Goal: Transaction & Acquisition: Subscribe to service/newsletter

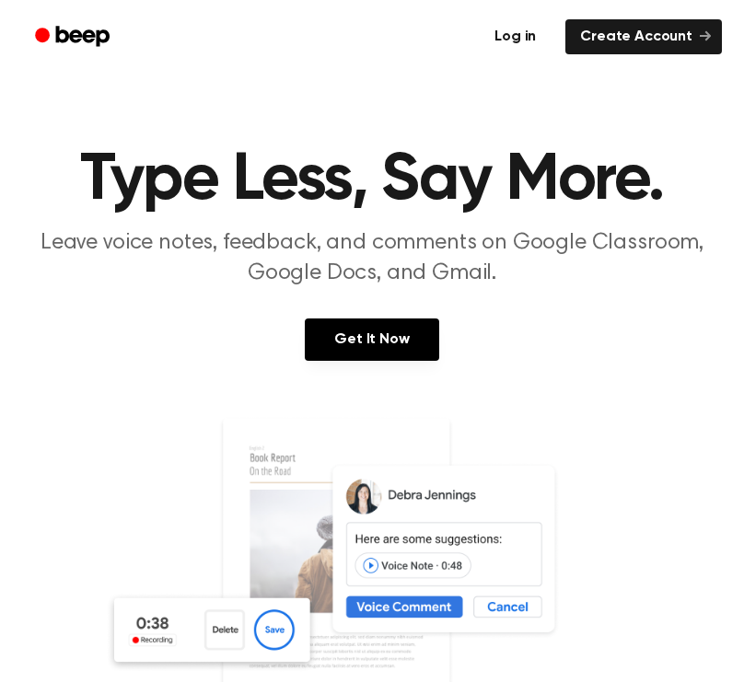
click at [532, 35] on link "Log in" at bounding box center [515, 37] width 78 height 42
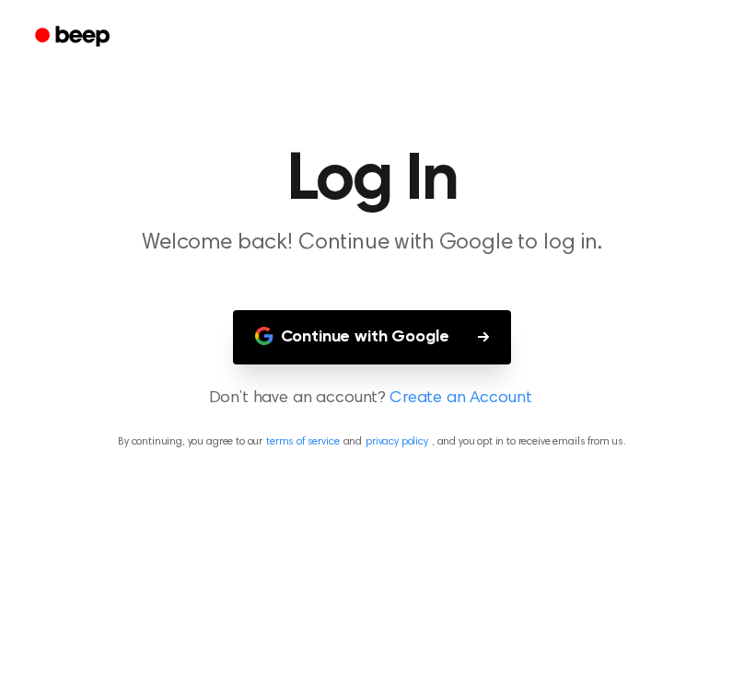
click at [328, 341] on button "Continue with Google" at bounding box center [372, 337] width 279 height 54
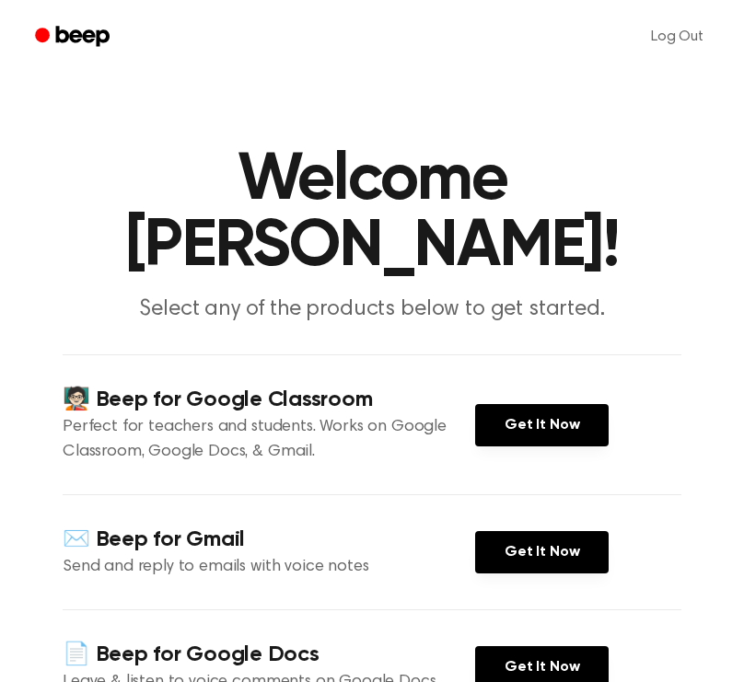
scroll to position [3, 0]
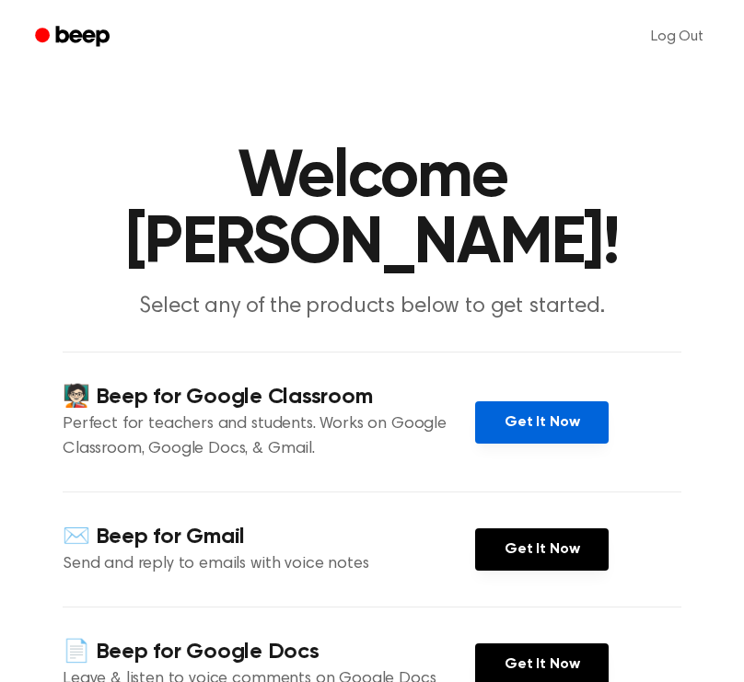
click at [538, 423] on link "Get It Now" at bounding box center [542, 422] width 134 height 42
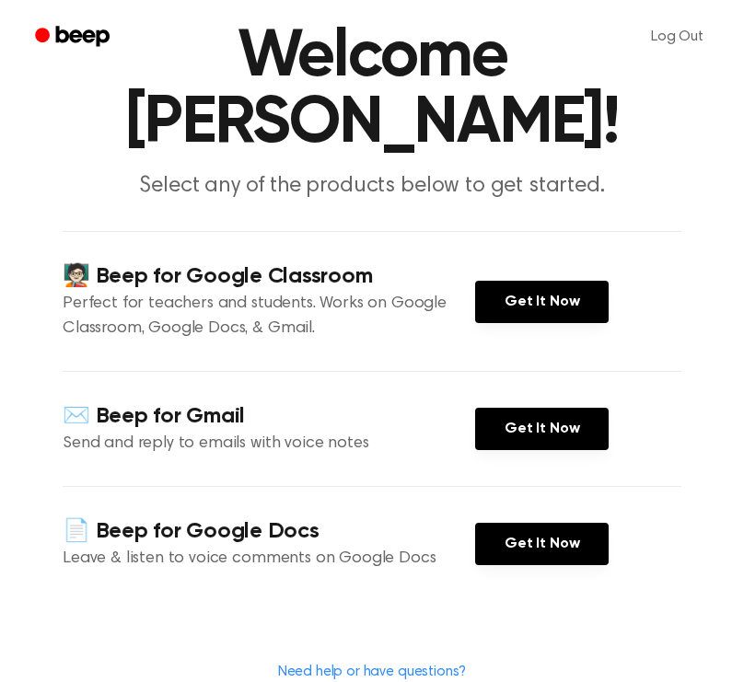
scroll to position [0, 0]
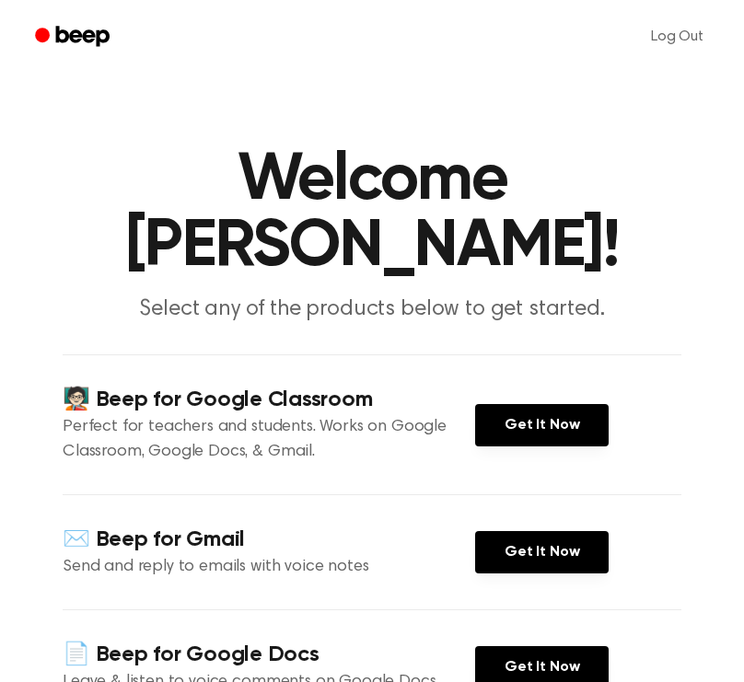
click at [74, 39] on icon "Beep" at bounding box center [82, 36] width 53 height 20
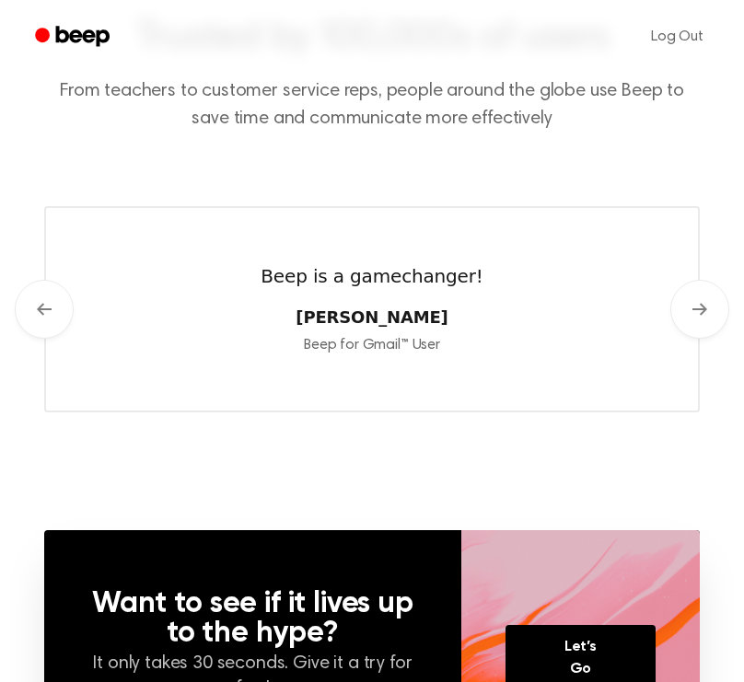
scroll to position [909, 0]
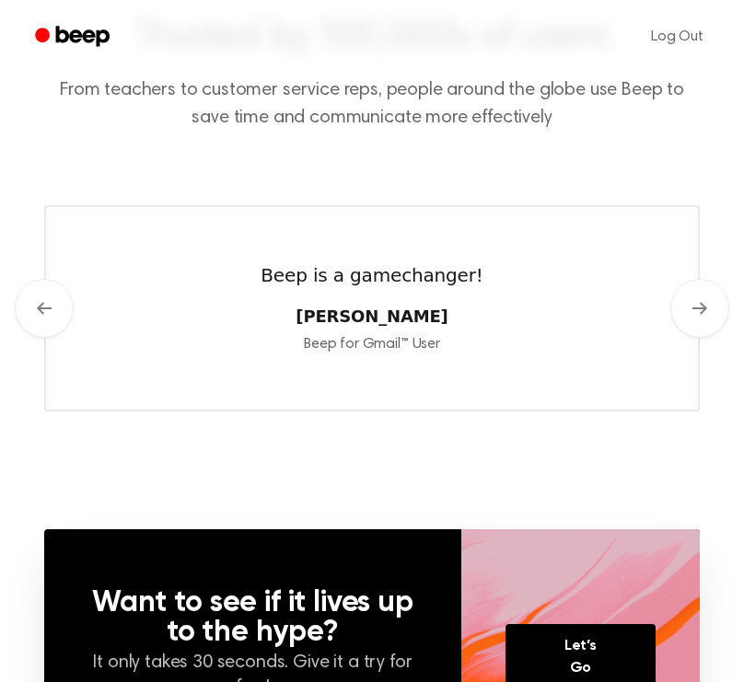
click at [432, 288] on div "Beep is a gamechanger! [PERSON_NAME] Beep for Gmail™ User" at bounding box center [372, 308] width 222 height 94
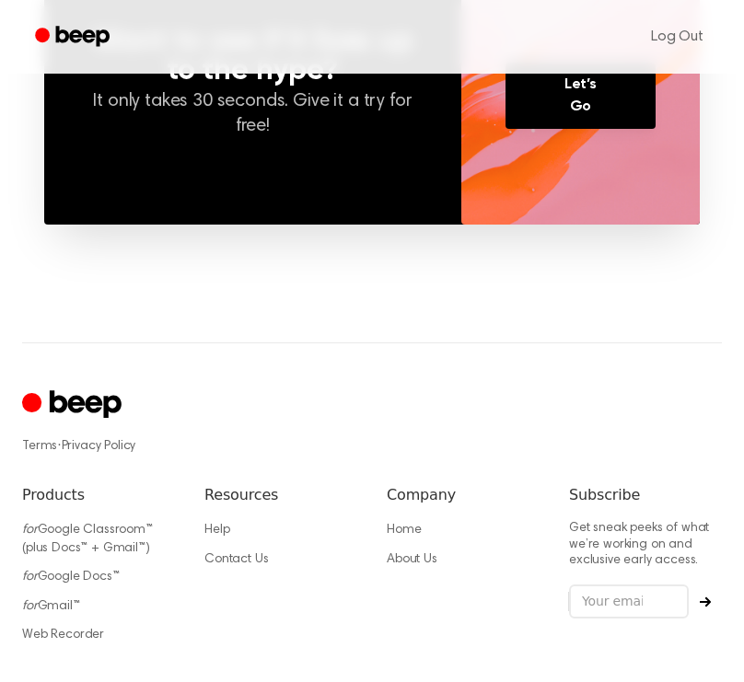
scroll to position [1489, 0]
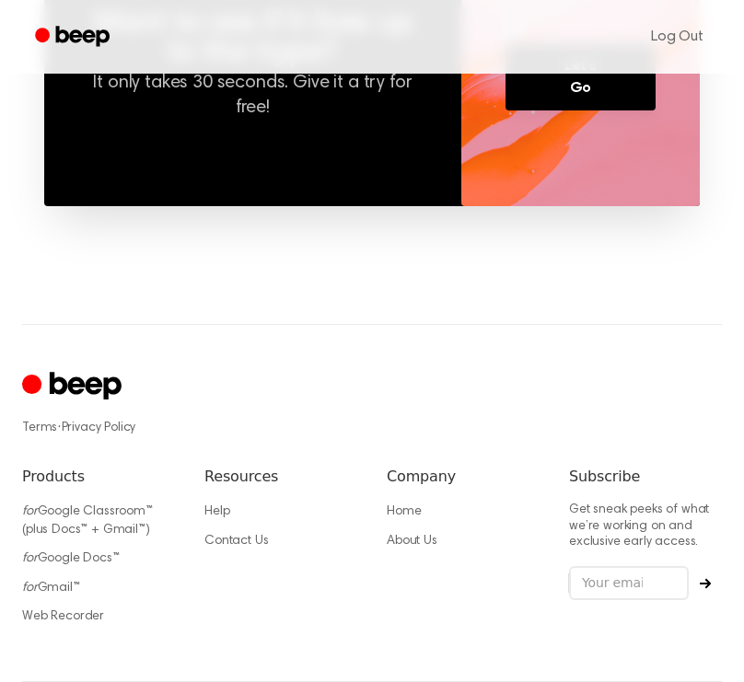
click at [98, 382] on icon "Cruip" at bounding box center [86, 386] width 72 height 28
click at [80, 41] on icon "Beep" at bounding box center [74, 36] width 78 height 27
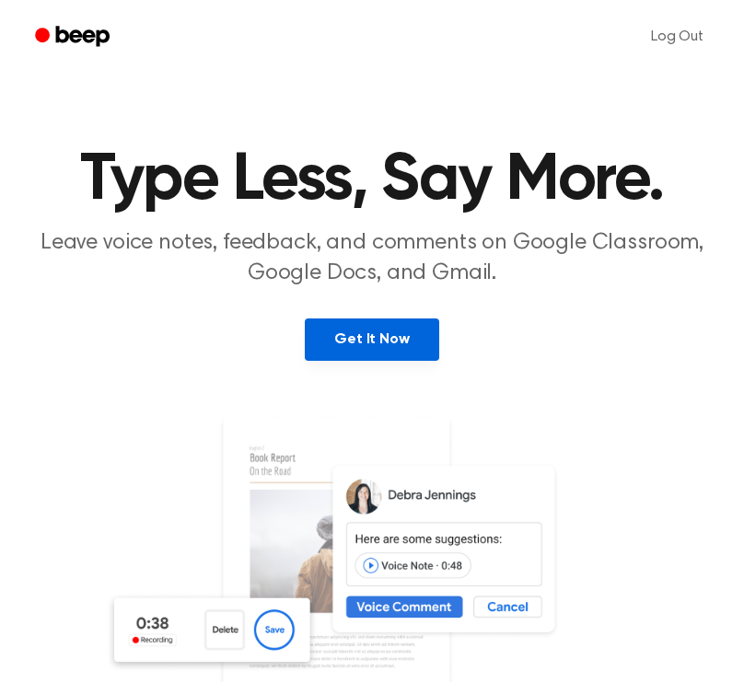
click at [330, 335] on link "Get It Now" at bounding box center [372, 340] width 134 height 42
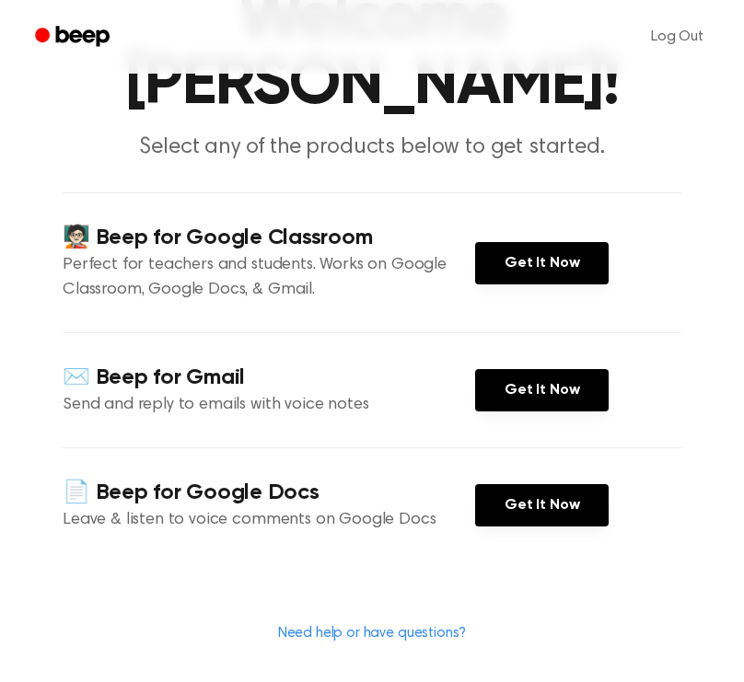
scroll to position [180, 0]
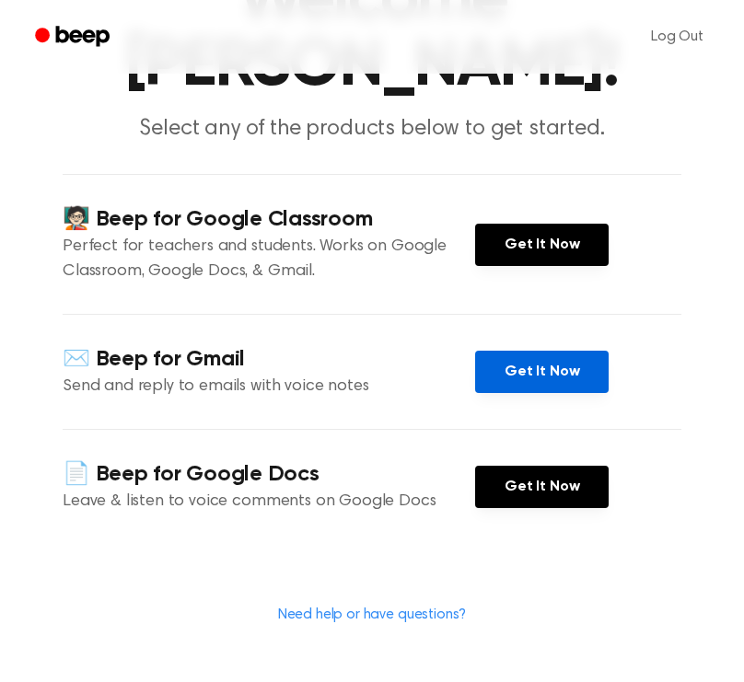
click at [509, 372] on link "Get It Now" at bounding box center [542, 372] width 134 height 42
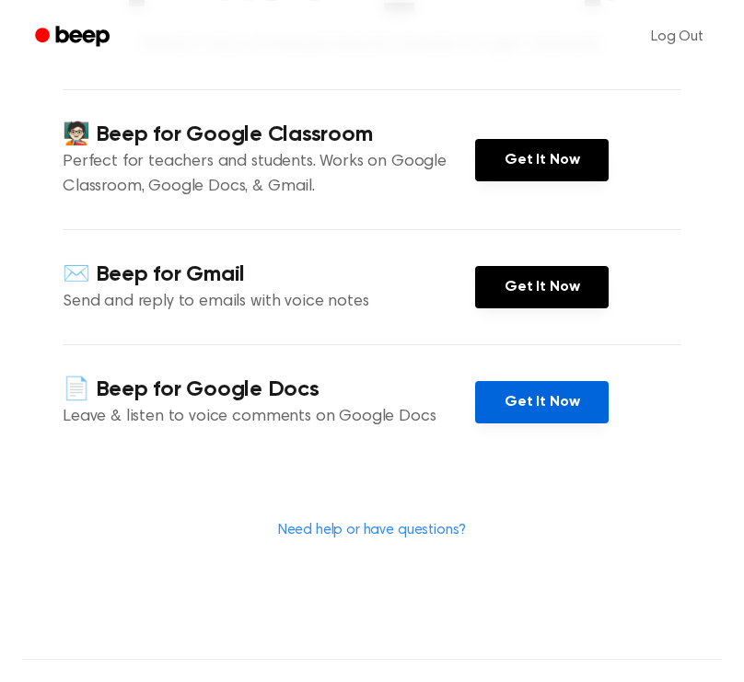
scroll to position [688, 0]
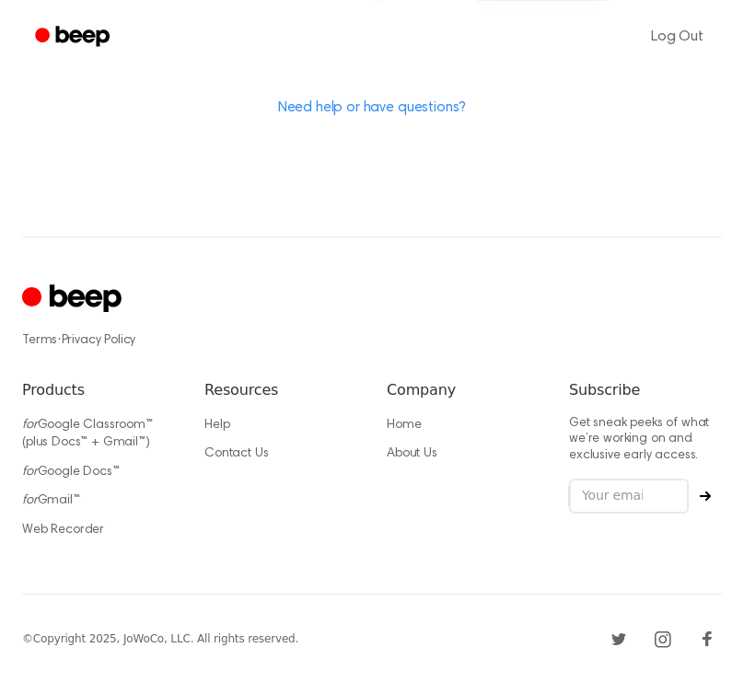
click at [74, 302] on icon "Cruip" at bounding box center [86, 299] width 72 height 28
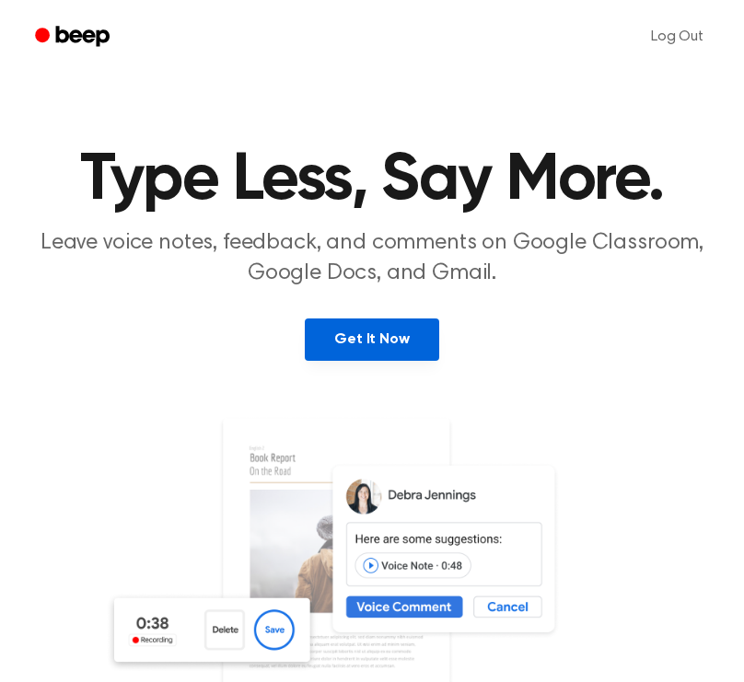
click at [322, 334] on link "Get It Now" at bounding box center [372, 340] width 134 height 42
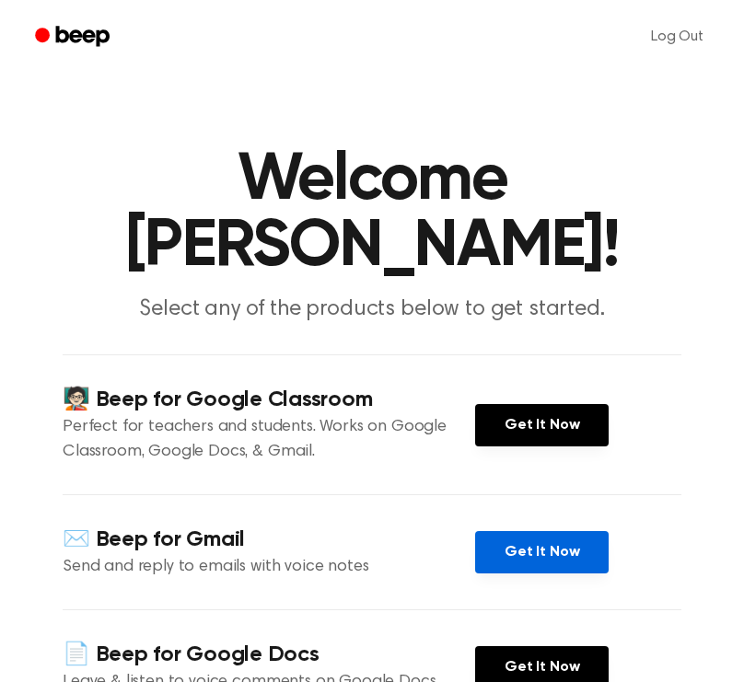
click at [561, 540] on link "Get It Now" at bounding box center [542, 552] width 134 height 42
